Goal: Obtain resource: Download file/media

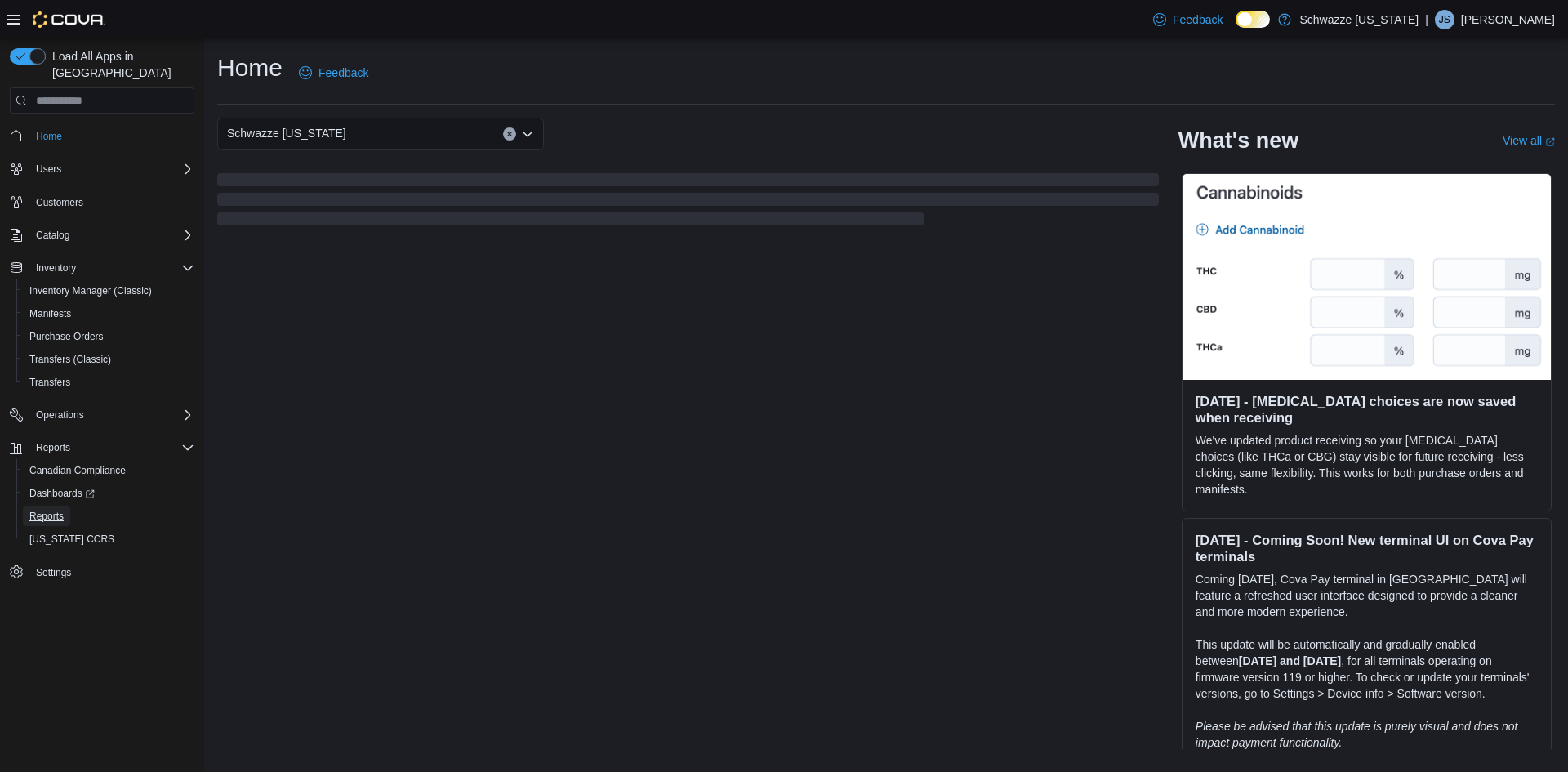
click at [64, 506] on link "Reports" at bounding box center [46, 516] width 47 height 20
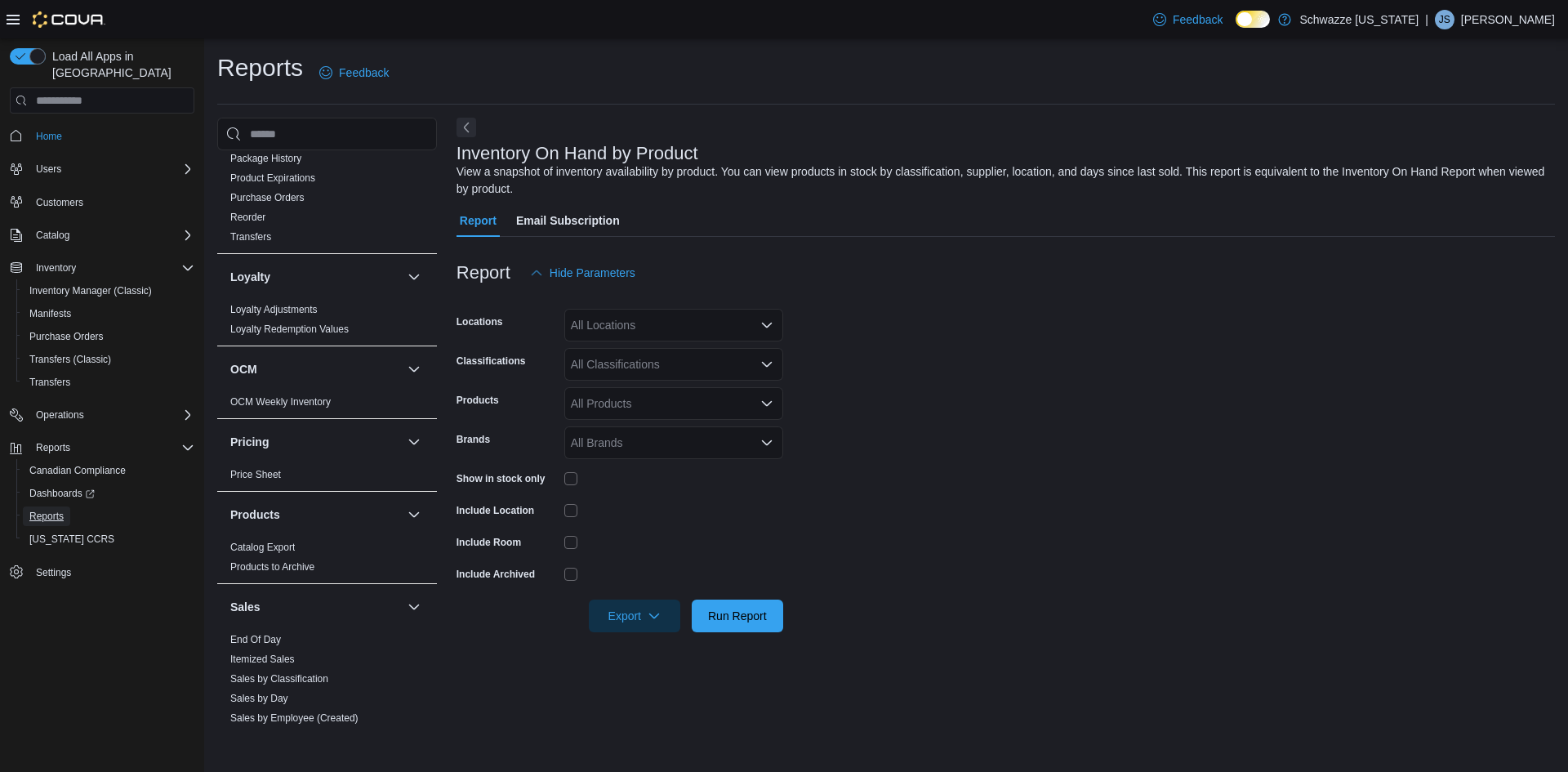
scroll to position [976, 0]
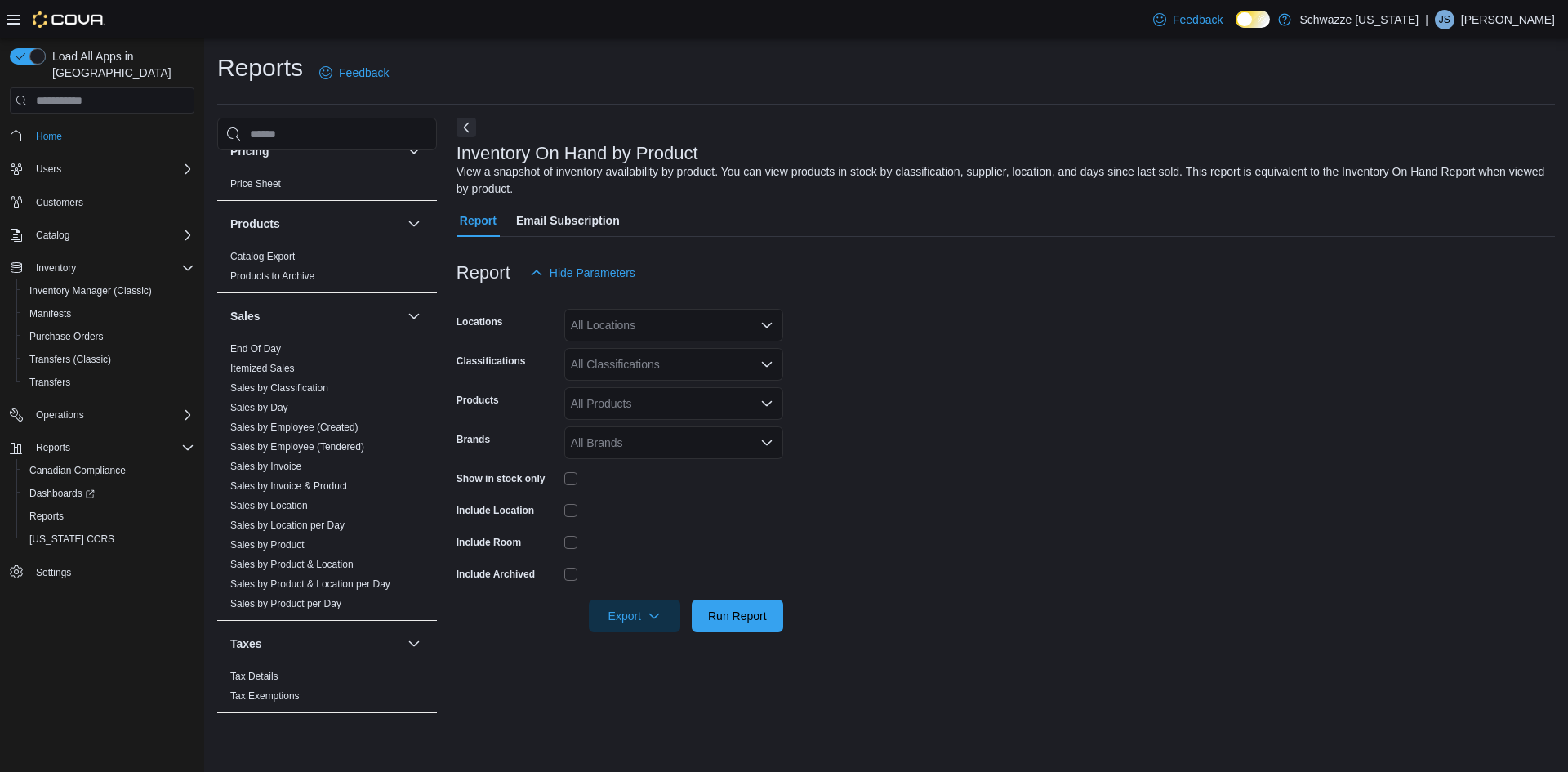
click at [283, 543] on link "Sales by Product" at bounding box center [268, 545] width 75 height 11
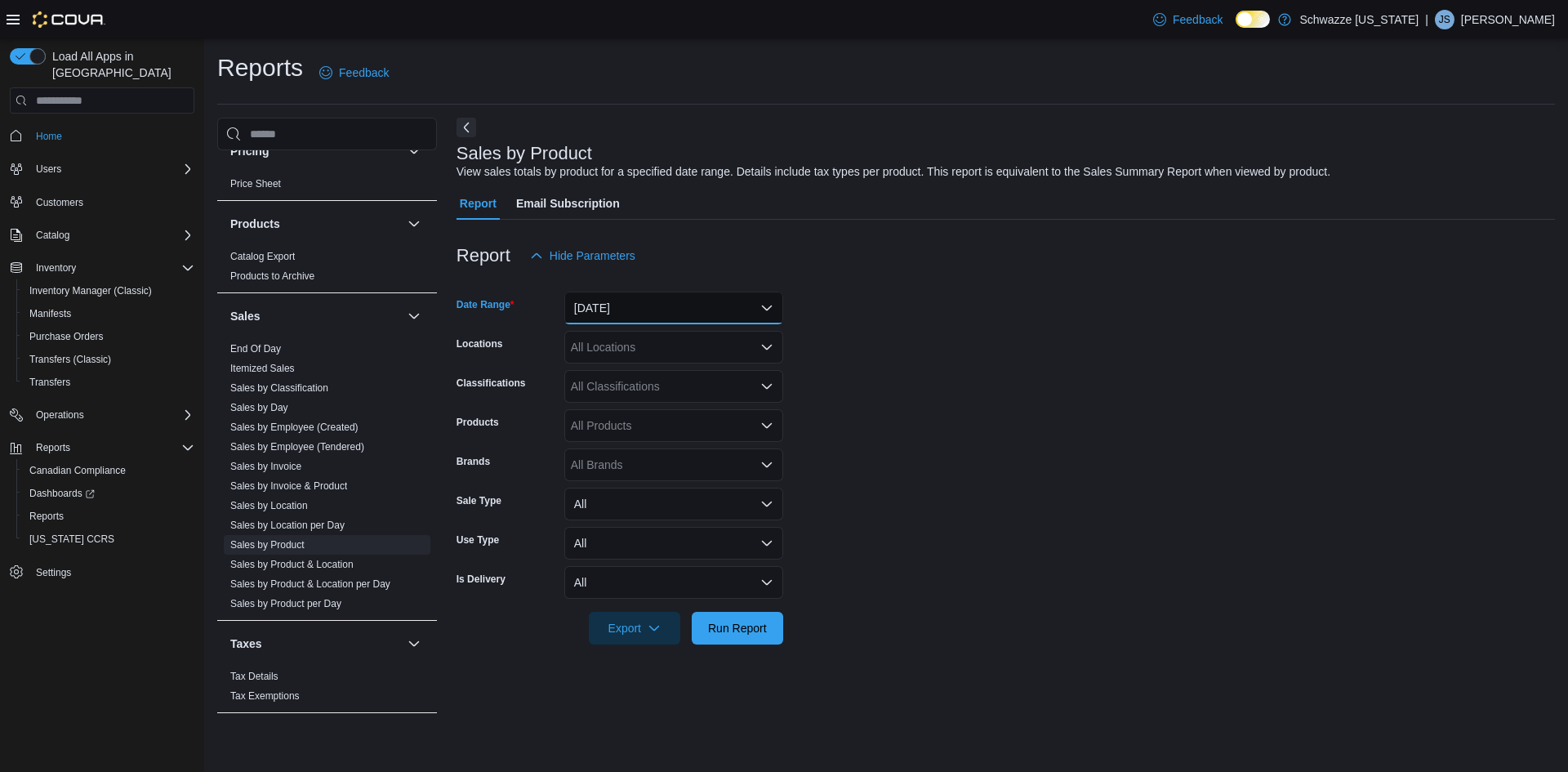
click at [643, 306] on button "[DATE]" at bounding box center [673, 307] width 218 height 33
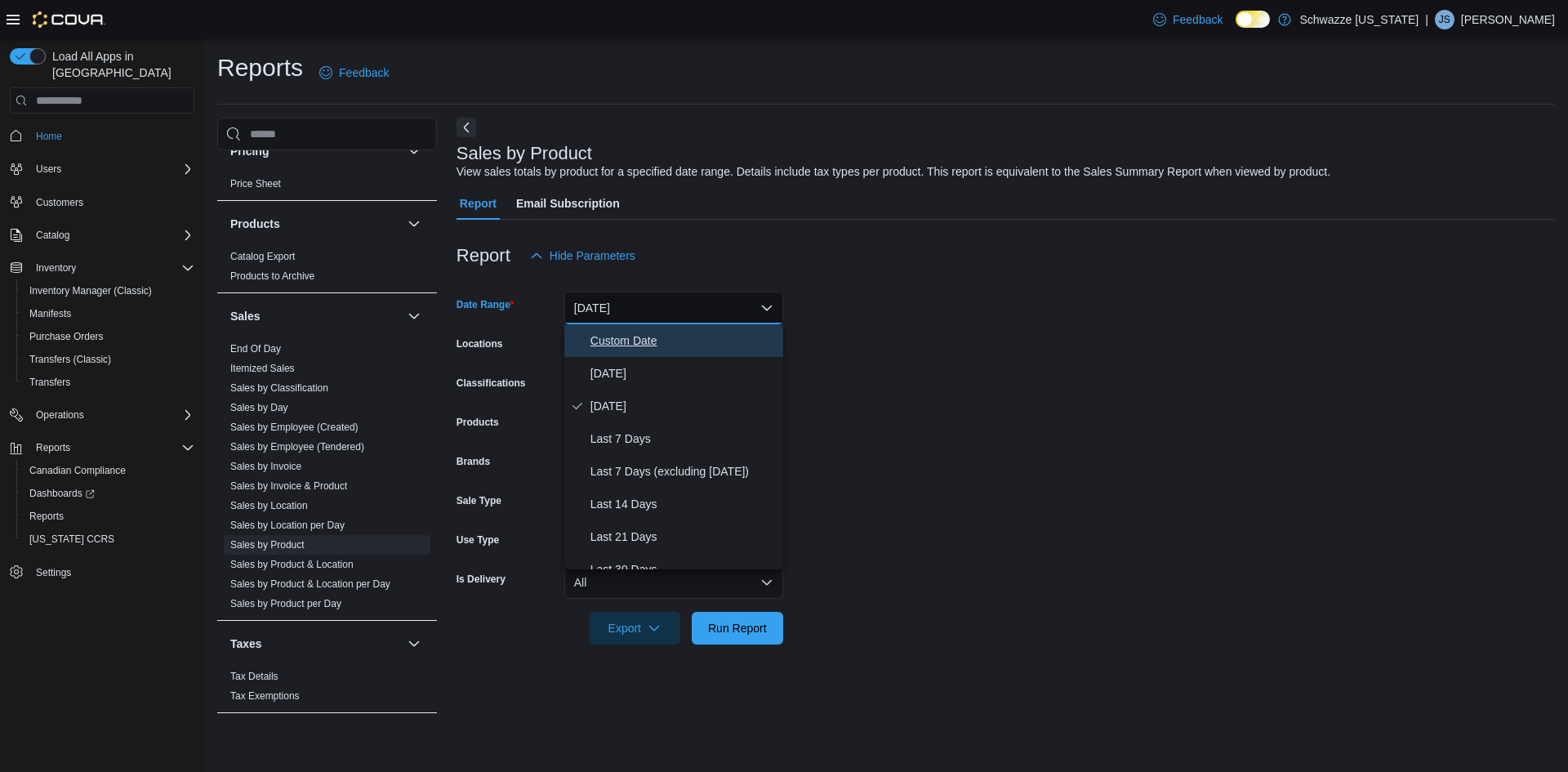
click at [643, 336] on span "Custom Date" at bounding box center [683, 341] width 186 height 20
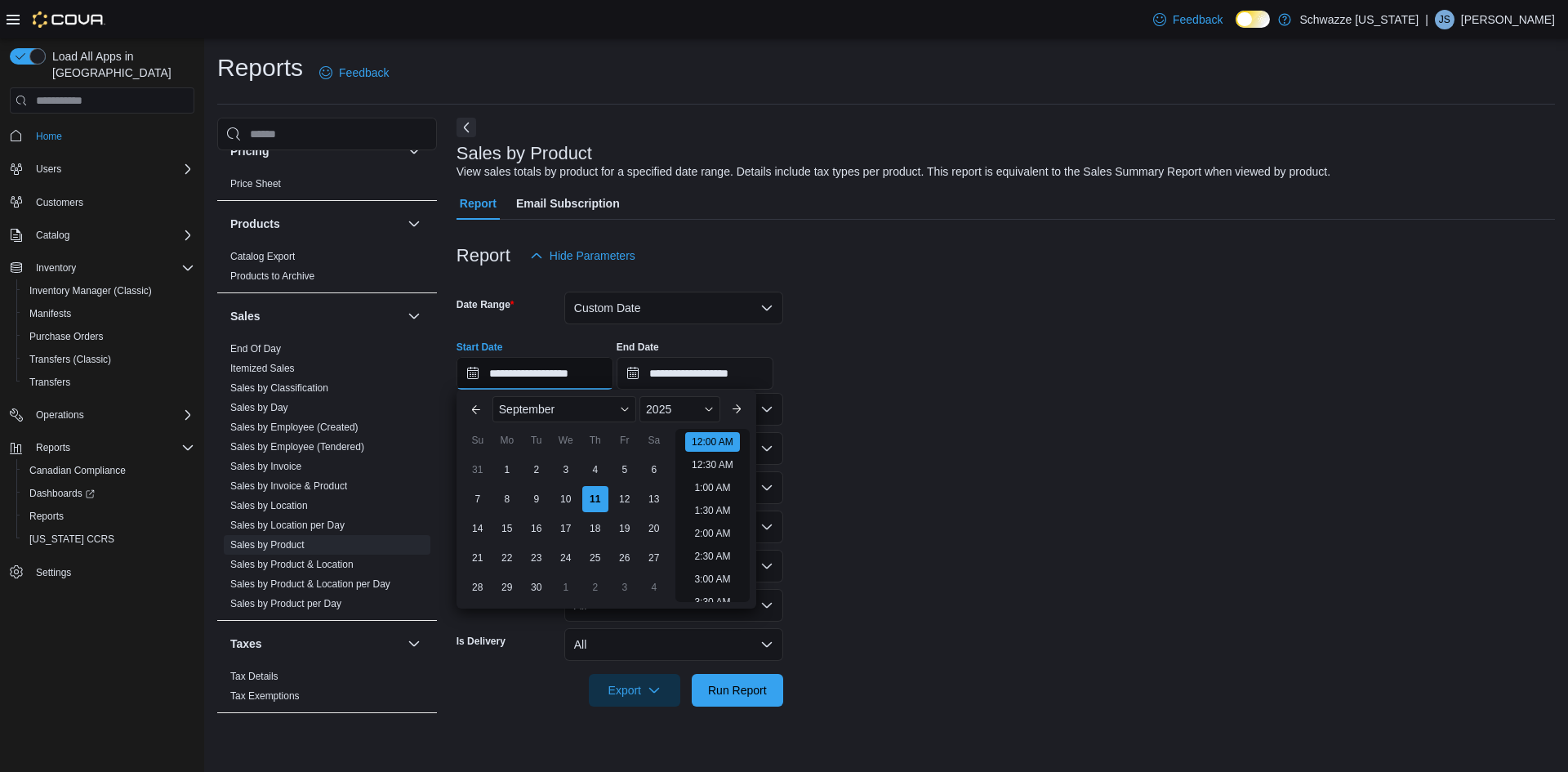
click at [578, 372] on input "**********" at bounding box center [535, 373] width 157 height 33
click at [504, 476] on div "1" at bounding box center [507, 470] width 26 height 26
type input "**********"
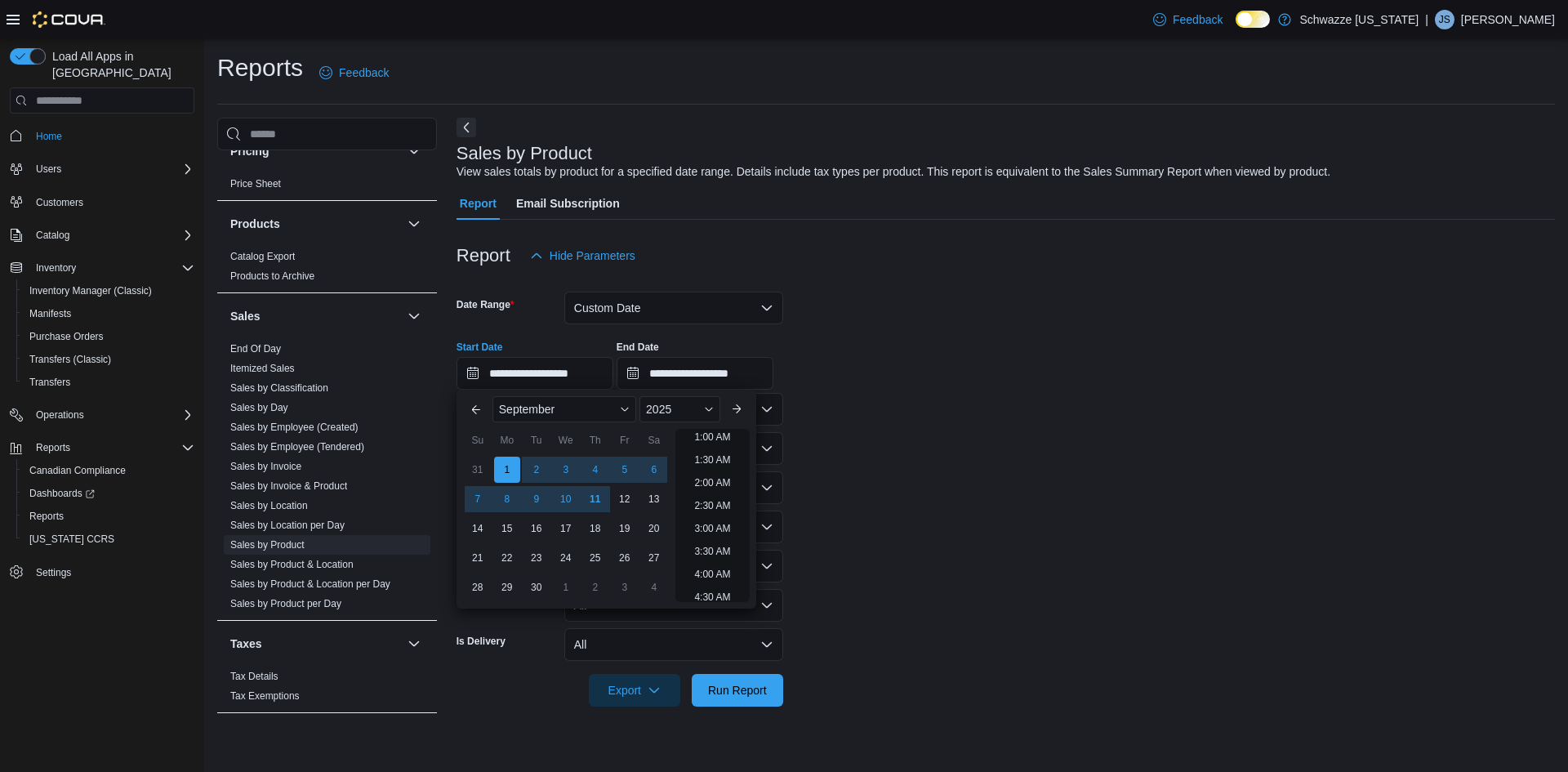
scroll to position [3, 0]
click at [906, 441] on form "**********" at bounding box center [1005, 489] width 1098 height 434
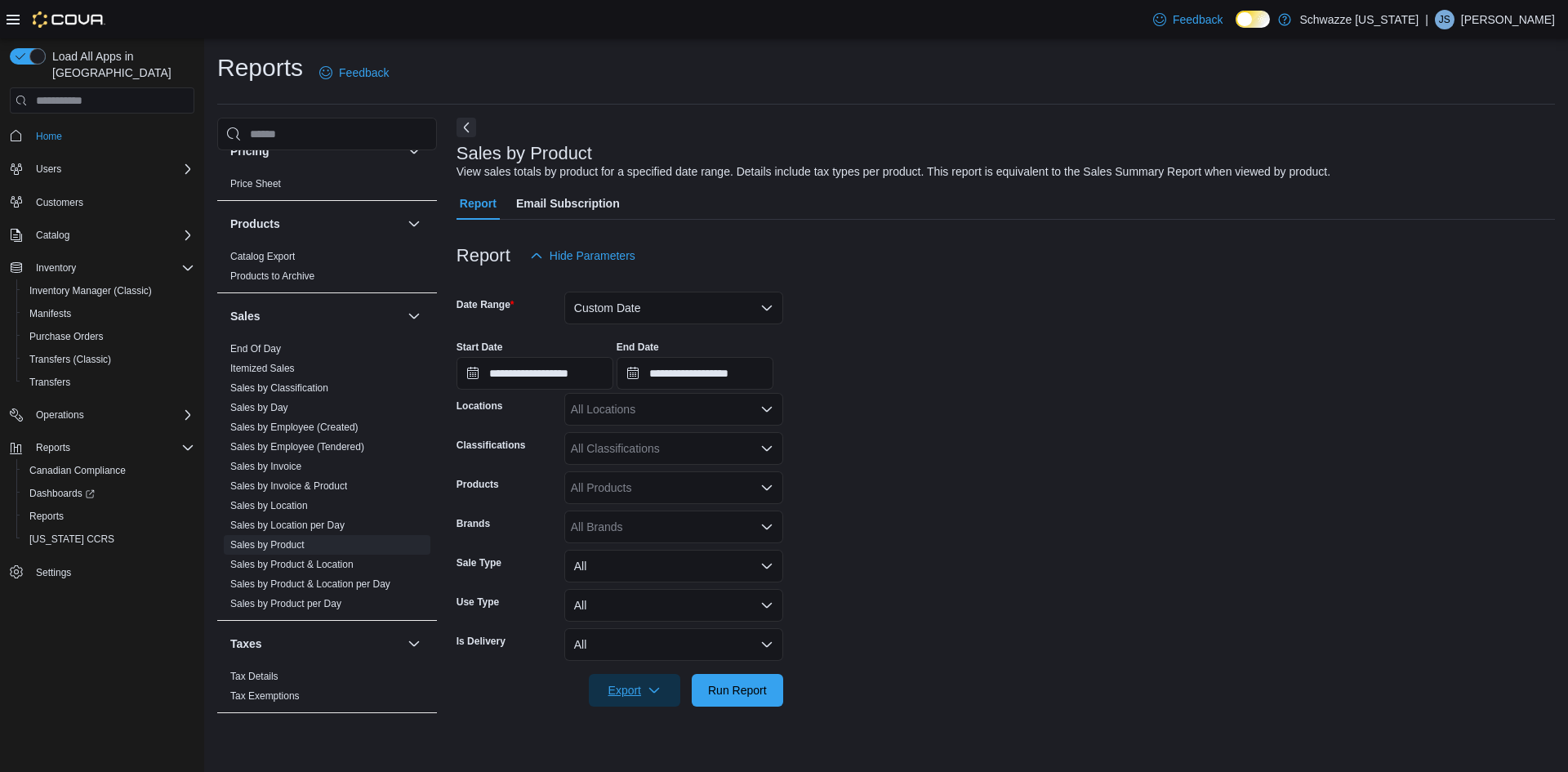
click at [630, 697] on span "Export" at bounding box center [635, 690] width 72 height 33
click at [636, 587] on span "Export to Excel" at bounding box center [637, 592] width 74 height 13
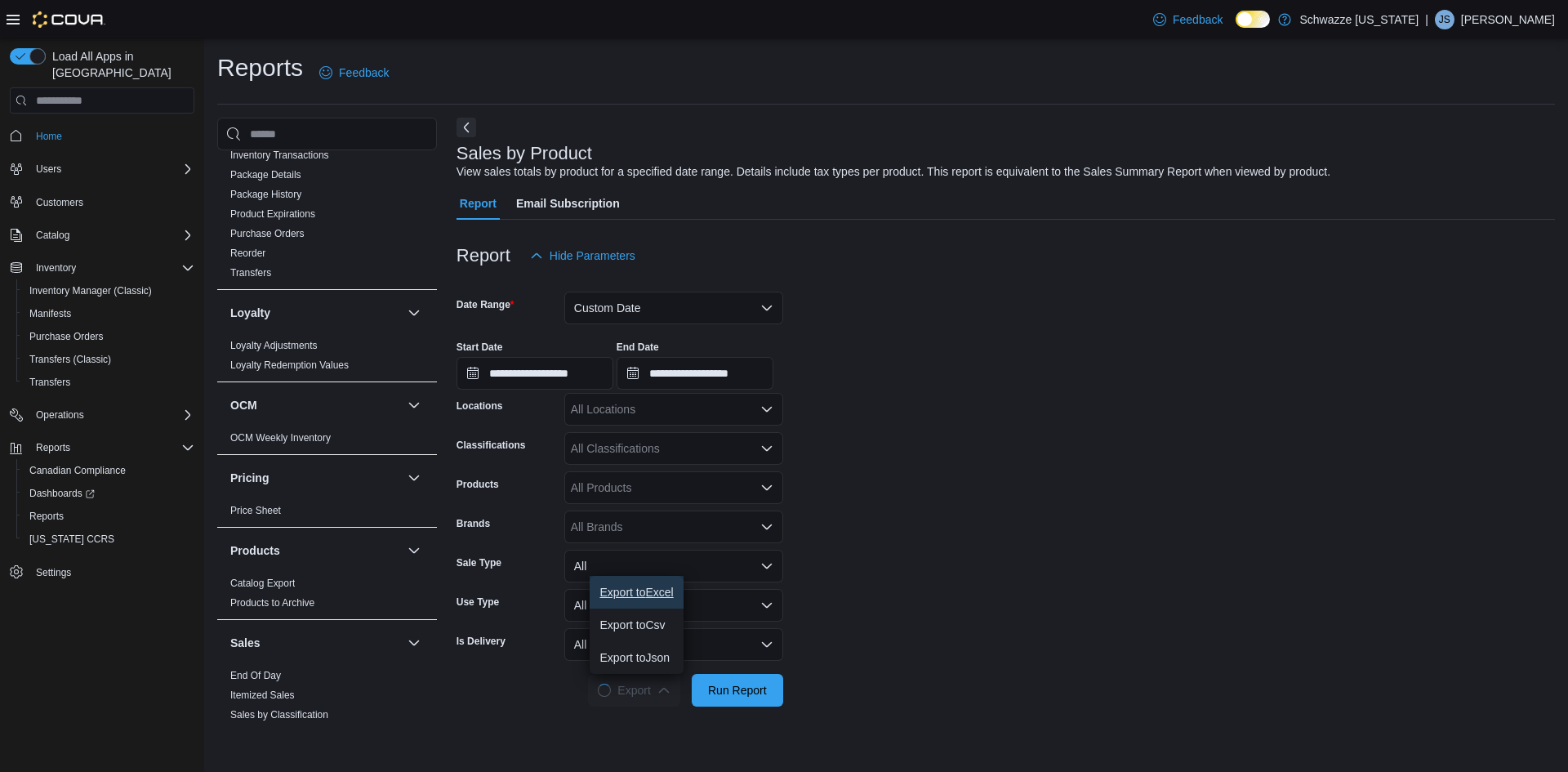
scroll to position [486, 0]
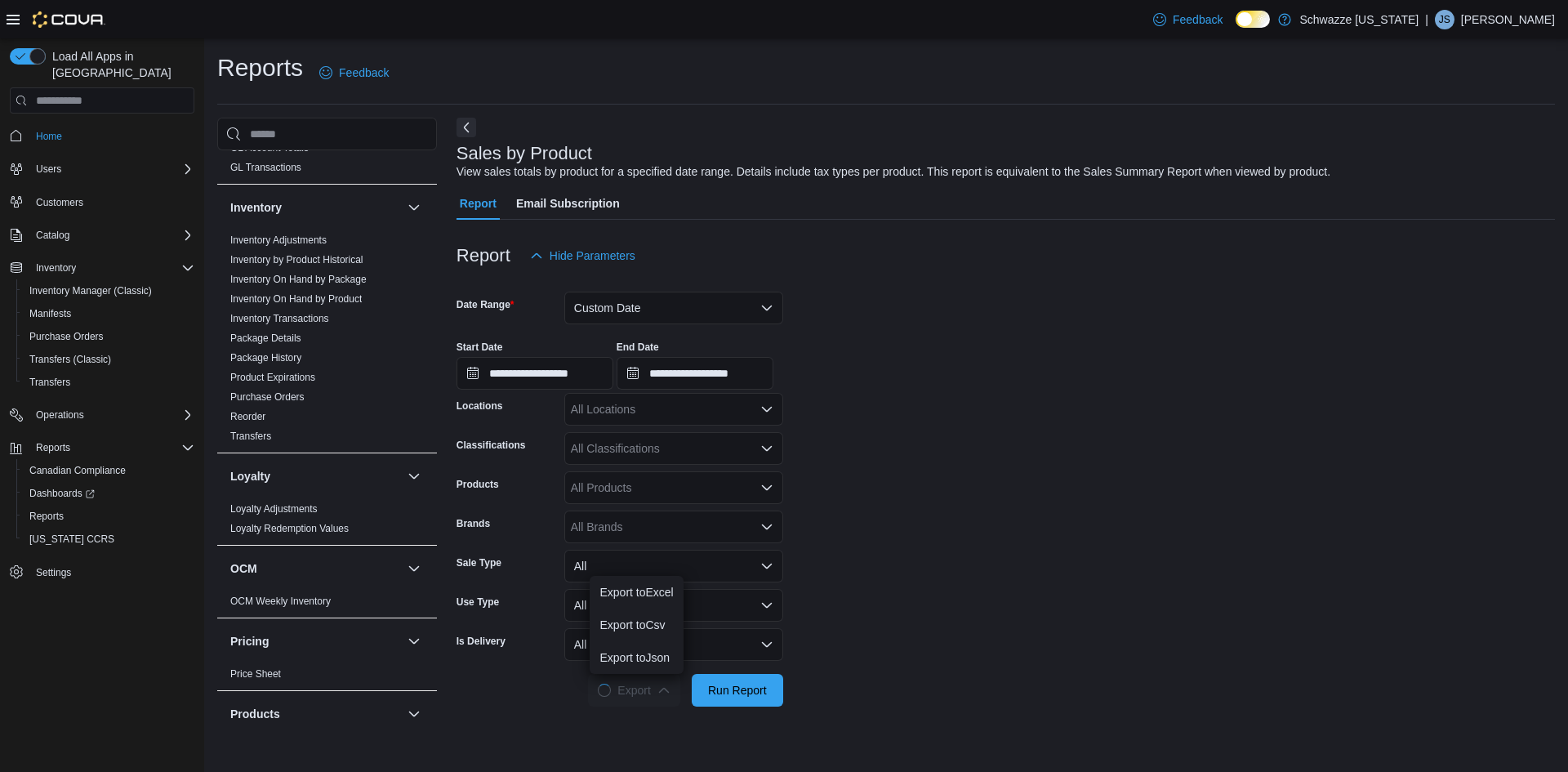
click at [313, 290] on span "Inventory On Hand by Product" at bounding box center [327, 299] width 206 height 20
click at [313, 298] on link "Inventory On Hand by Product" at bounding box center [296, 299] width 131 height 11
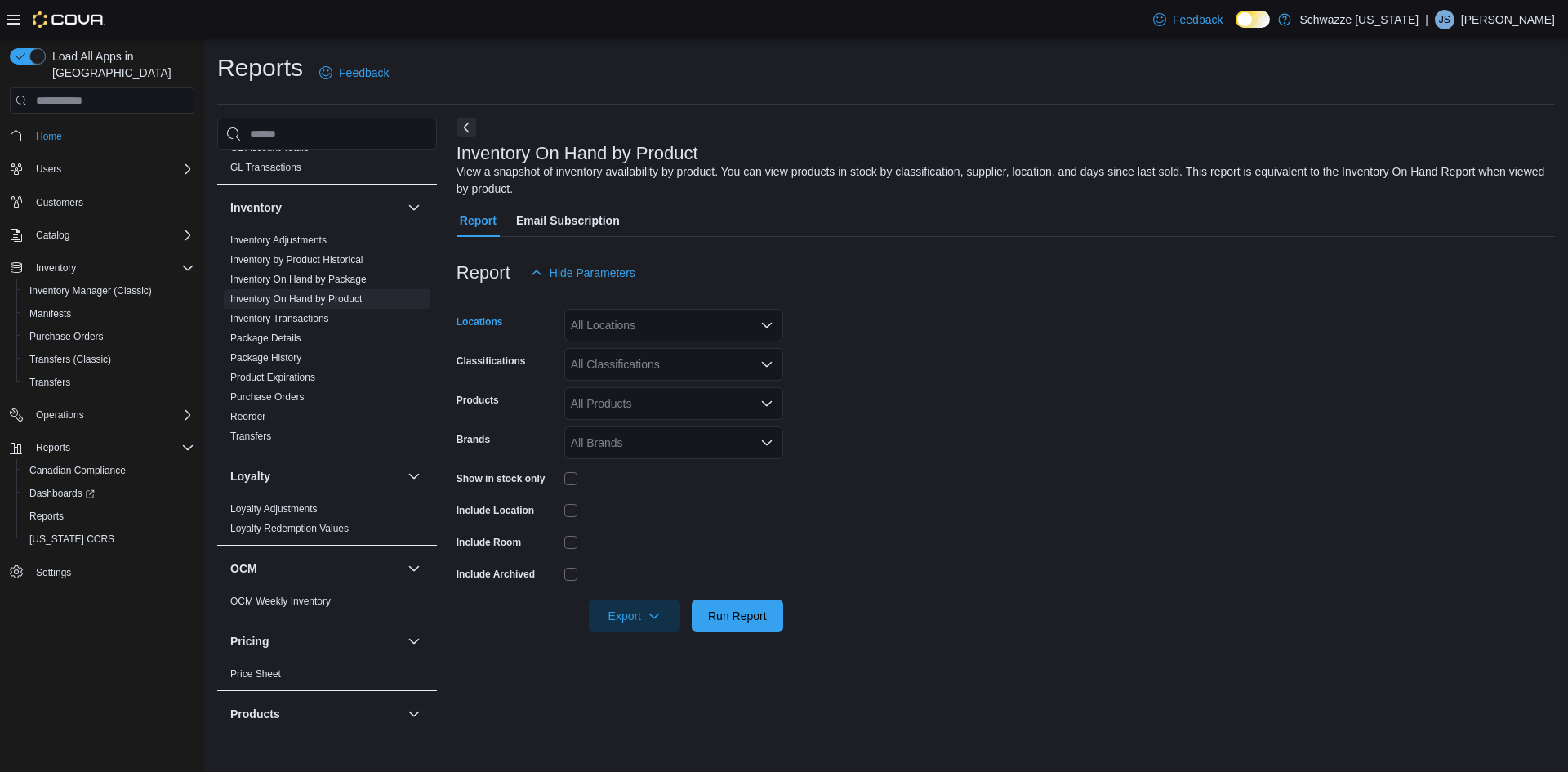
click at [601, 325] on div "All Locations" at bounding box center [673, 325] width 218 height 33
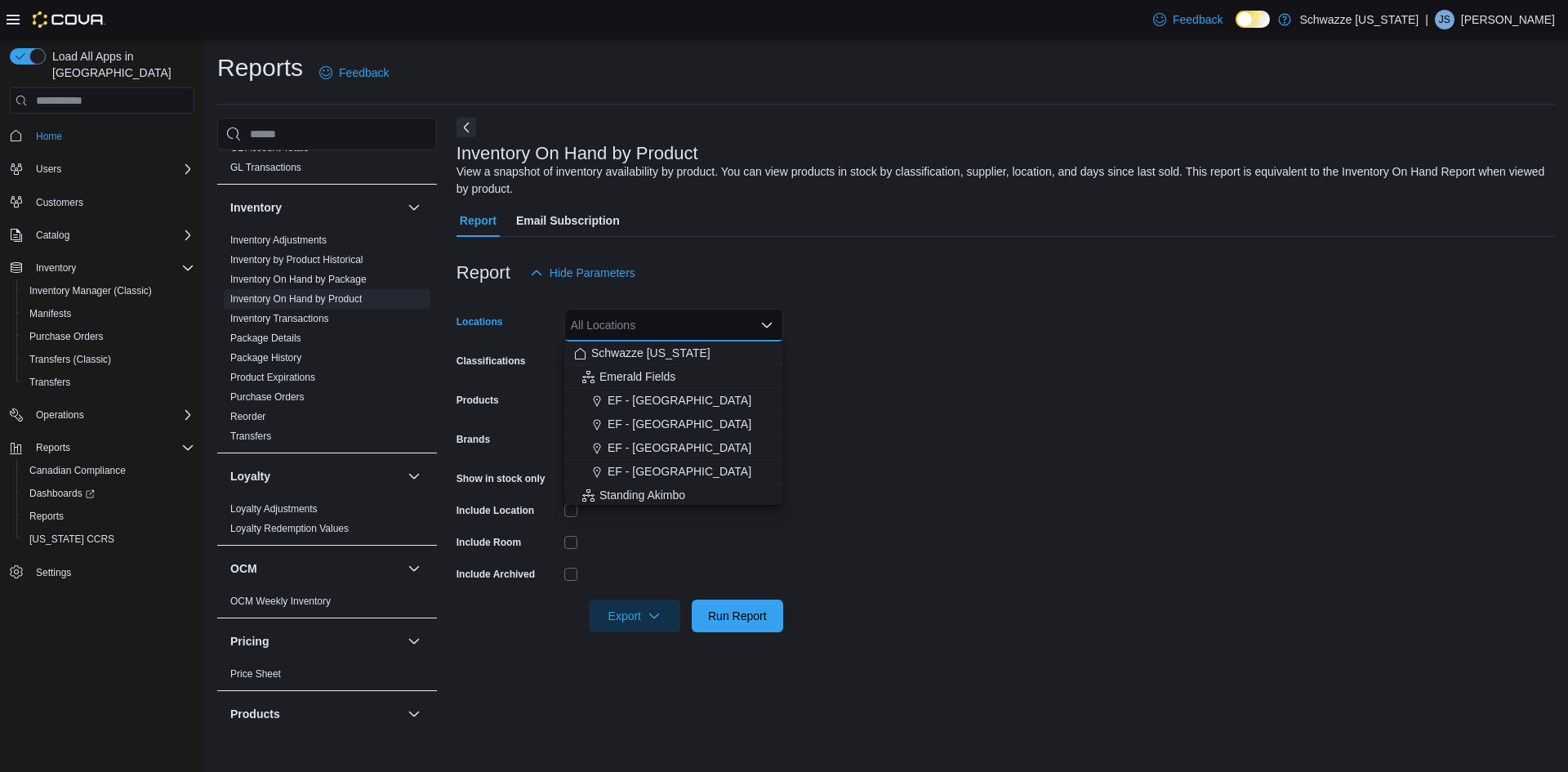
click at [488, 518] on div "Include Location" at bounding box center [507, 510] width 101 height 26
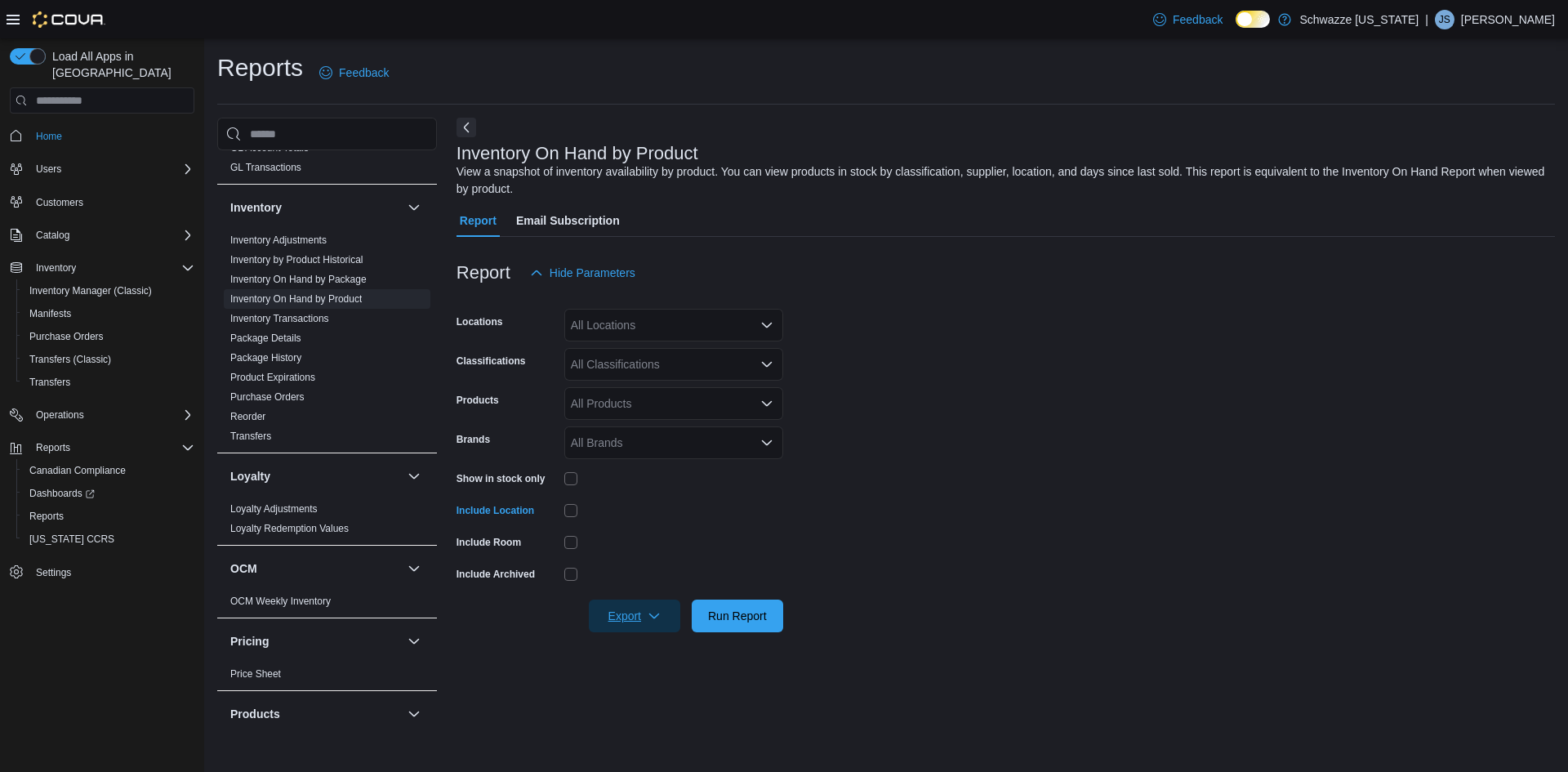
click at [643, 620] on span "Export" at bounding box center [635, 616] width 72 height 33
click at [639, 649] on span "Export to Excel" at bounding box center [637, 649] width 74 height 13
